Goal: Task Accomplishment & Management: Check status

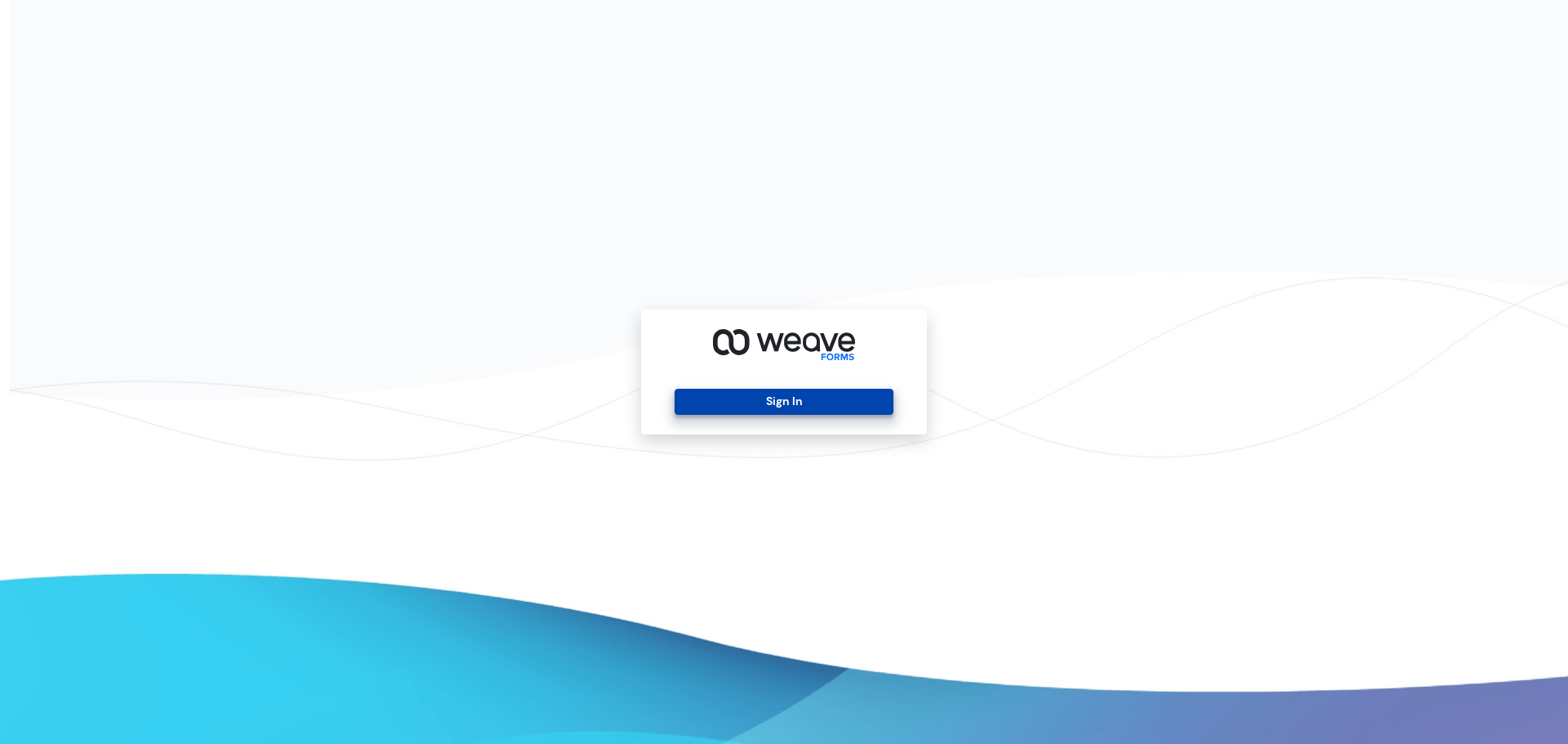
click at [789, 394] on button "Sign In" at bounding box center [783, 401] width 218 height 26
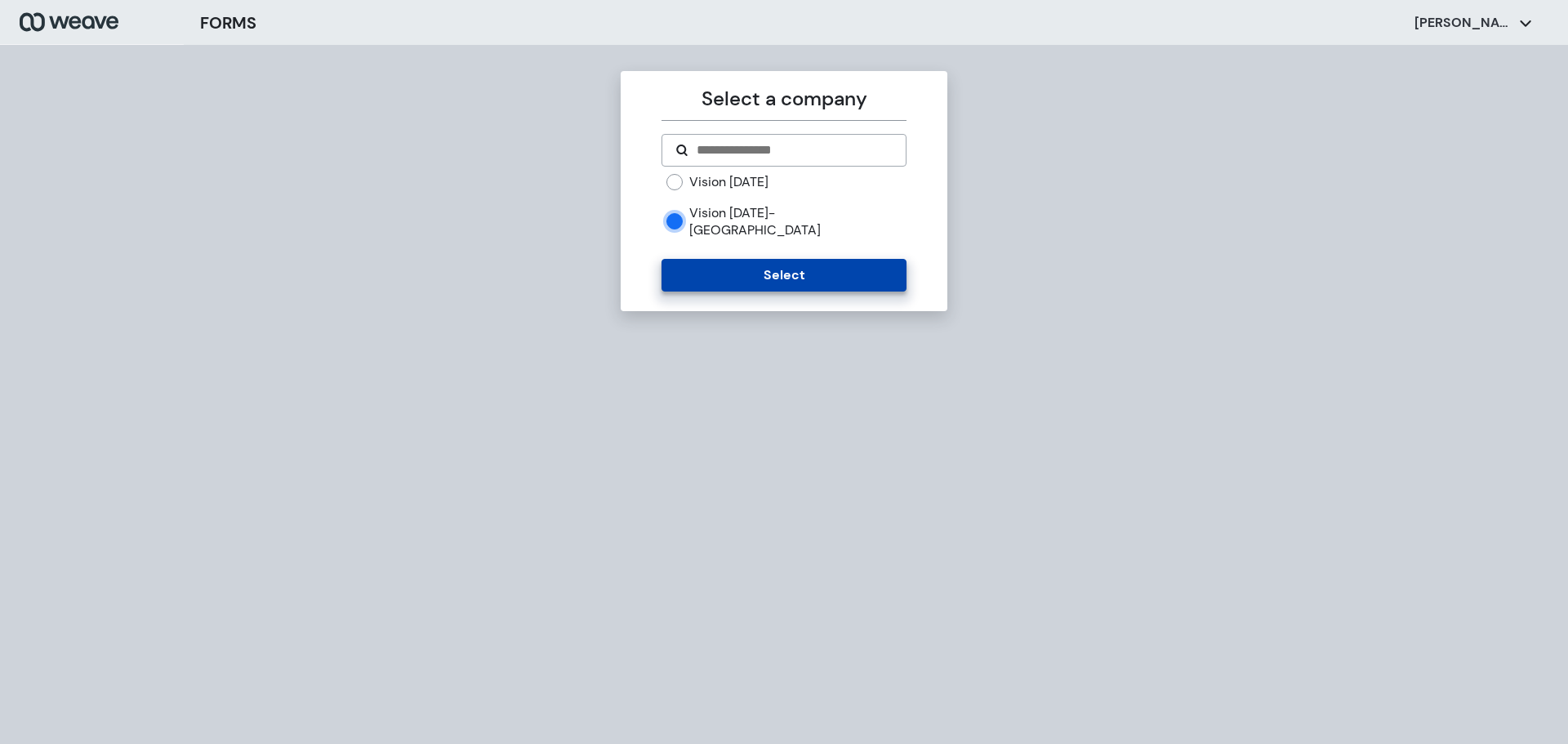
click at [714, 267] on button "Select" at bounding box center [783, 275] width 244 height 32
